Goal: Task Accomplishment & Management: Use online tool/utility

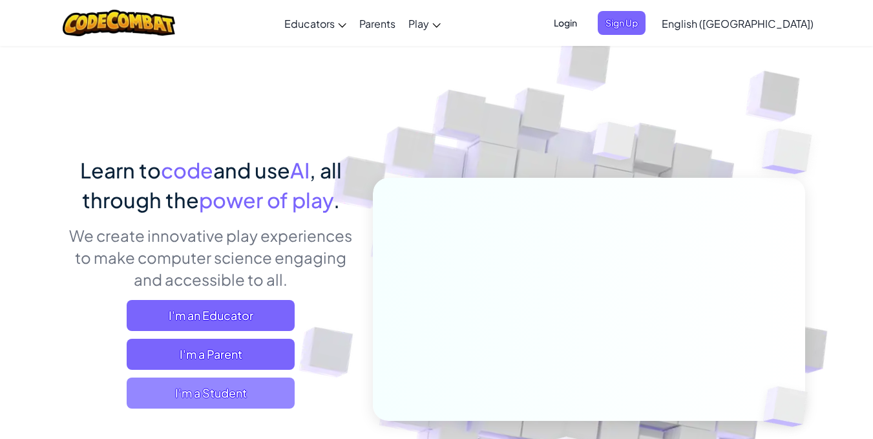
click at [192, 386] on span "I'm a Student" at bounding box center [211, 392] width 168 height 31
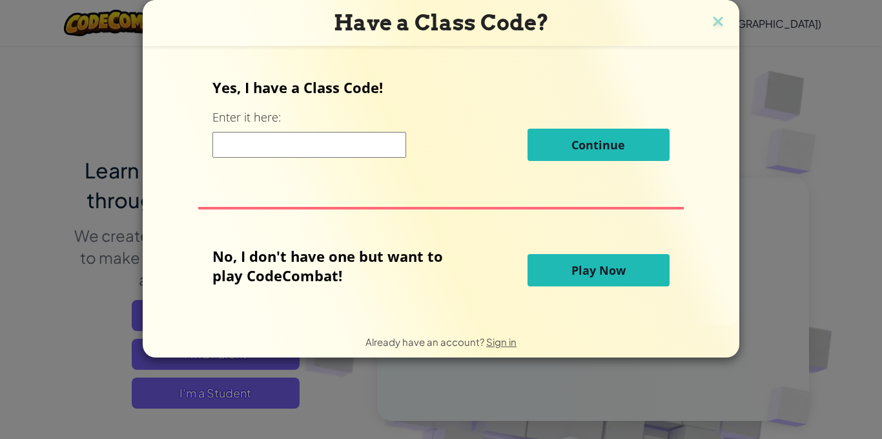
click at [573, 278] on button "Play Now" at bounding box center [599, 270] width 142 height 32
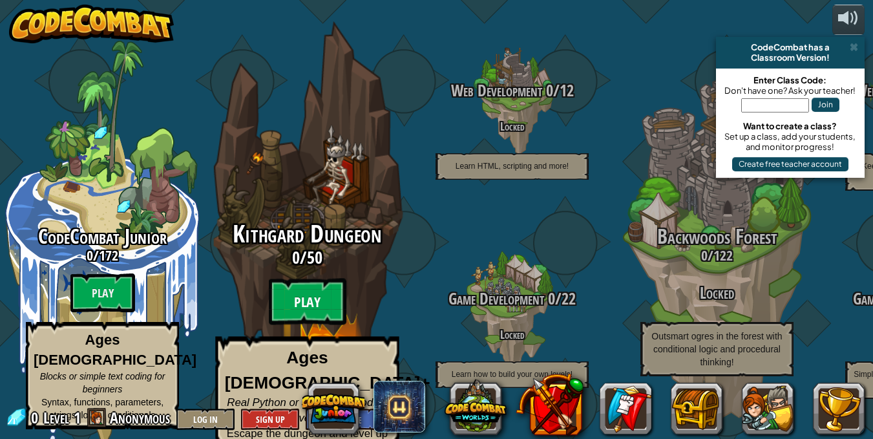
click at [283, 293] on btn "Play" at bounding box center [308, 301] width 78 height 47
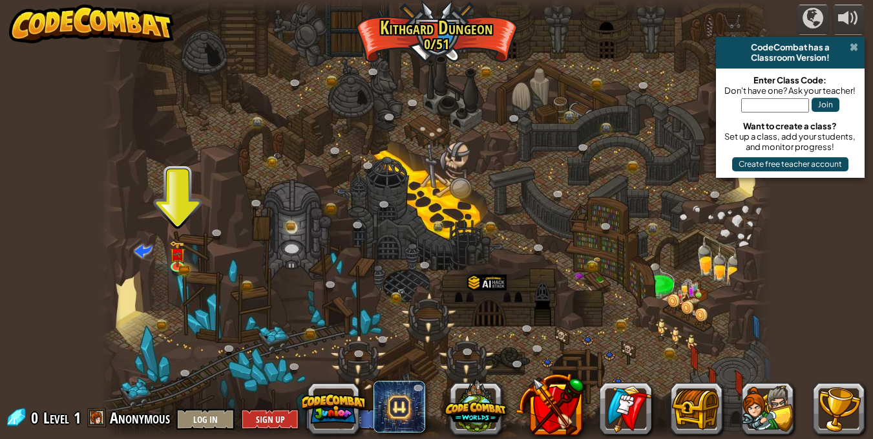
click at [851, 45] on span at bounding box center [853, 47] width 8 height 10
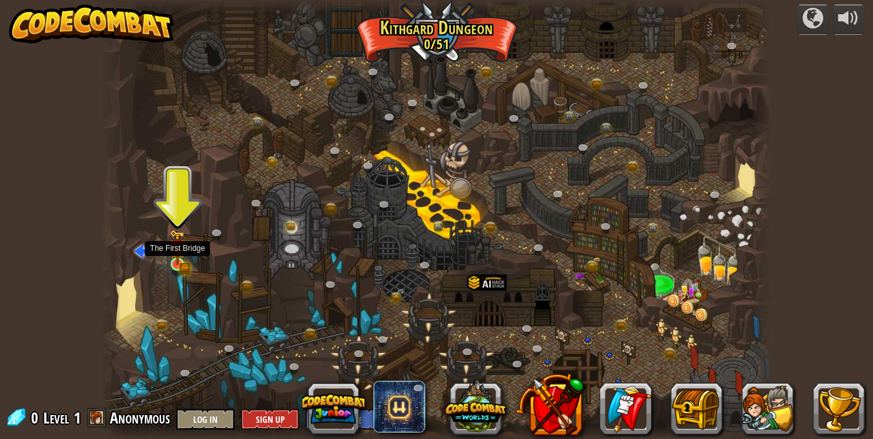
click at [174, 251] on img at bounding box center [177, 248] width 10 height 10
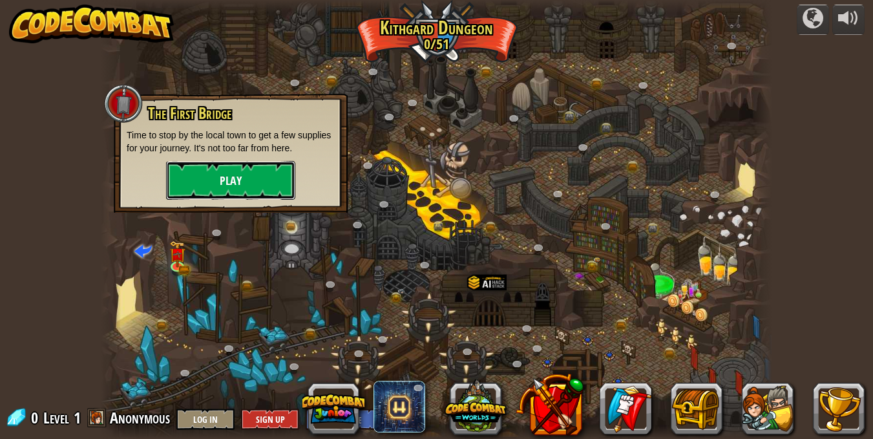
click at [218, 176] on button "Play" at bounding box center [230, 180] width 129 height 39
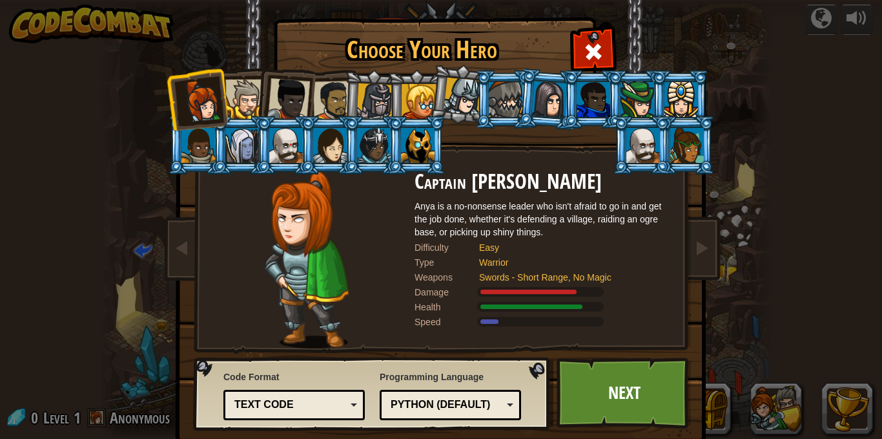
click at [233, 93] on div at bounding box center [244, 98] width 39 height 39
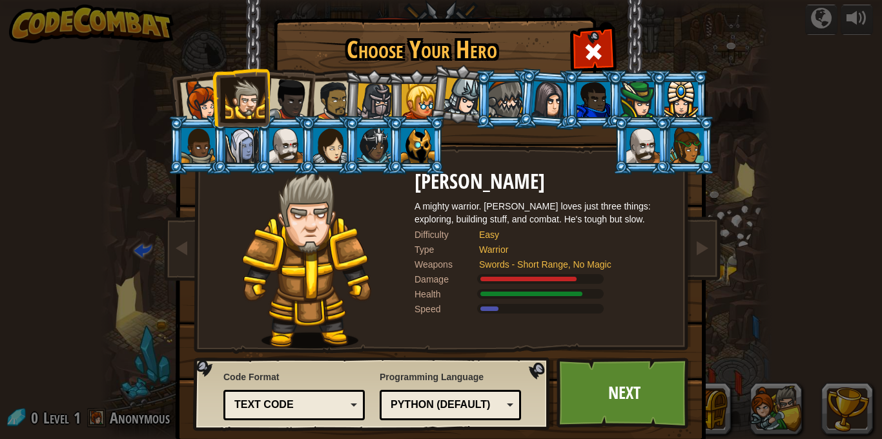
click at [449, 86] on div at bounding box center [463, 97] width 38 height 38
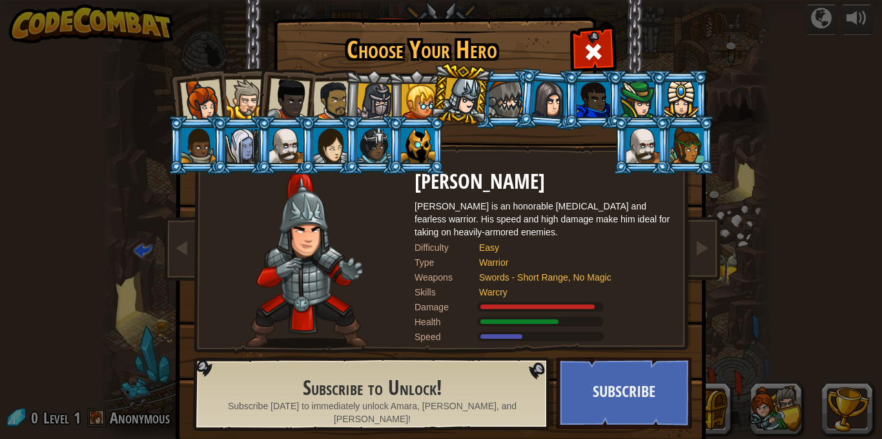
click at [238, 92] on div at bounding box center [244, 98] width 39 height 39
